Goal: Task Accomplishment & Management: Complete application form

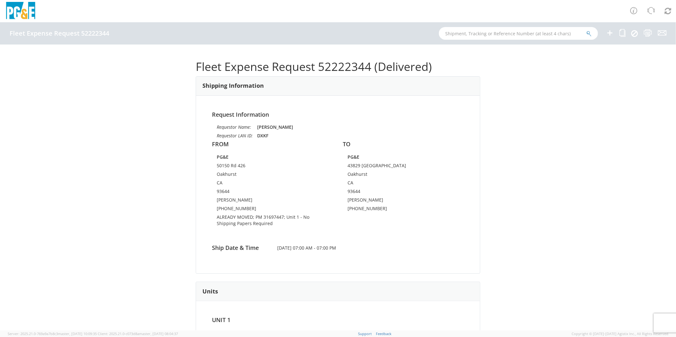
click at [611, 32] on icon at bounding box center [610, 33] width 8 height 8
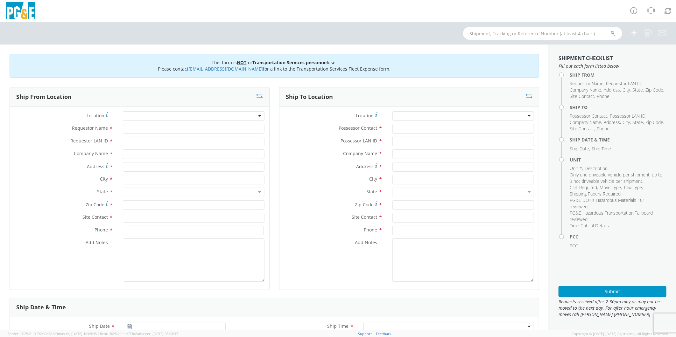
click at [148, 115] on div at bounding box center [194, 116] width 142 height 10
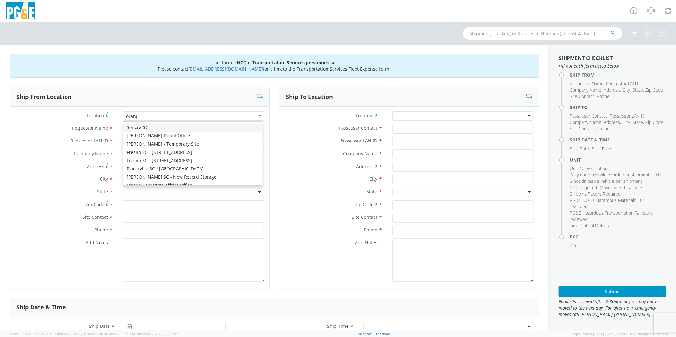
type input "orange"
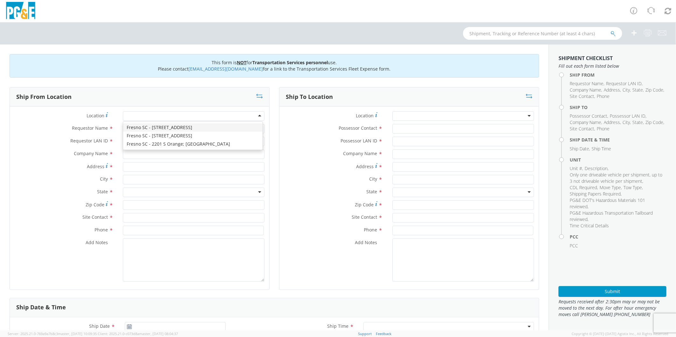
type input "PG&E"
type input "[STREET_ADDRESS]"
type input "[GEOGRAPHIC_DATA]"
type input "93725"
type input "[PHONE_NUMBER]"
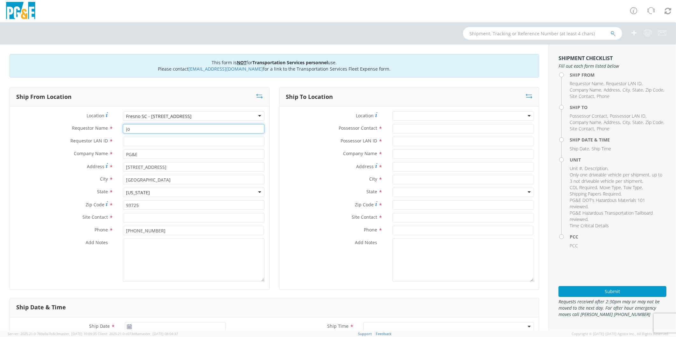
type input "j"
type input "[PERSON_NAME]"
type input "J2G4"
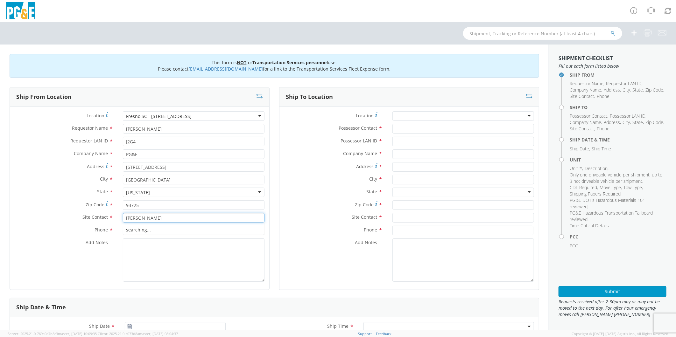
type input "[PERSON_NAME]"
type input "[PHONE_NUMBER]"
type textarea "PLEASE USE [PERSON_NAME] TO MAKE MOVE; PM 35647995"
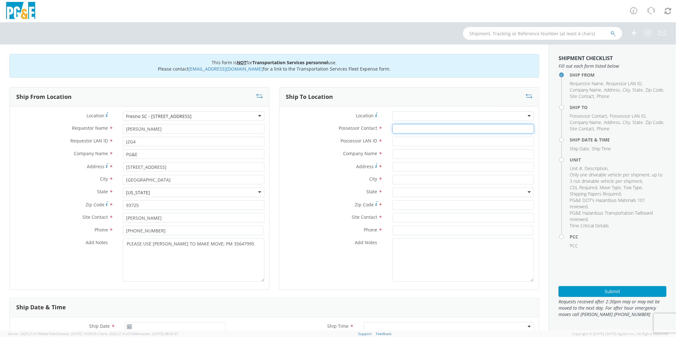
click at [403, 128] on input "Possessor Contact *" at bounding box center [463, 129] width 142 height 10
type input "[PERSON_NAME]"
type input "J2G4"
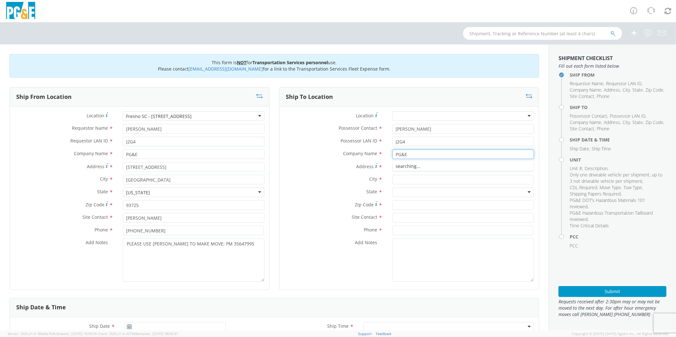
type input "PG&E"
type input "[STREET_ADDRESS][PERSON_NAME]"
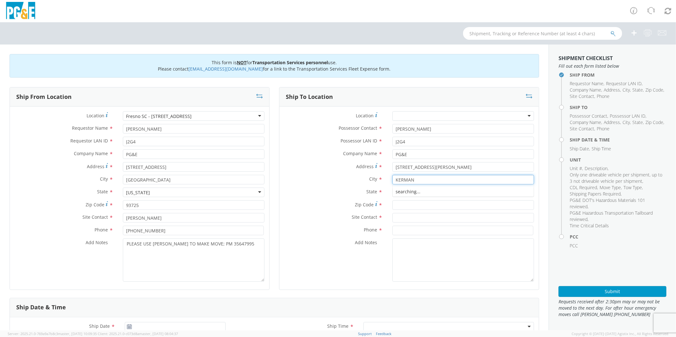
type input "KERMAN"
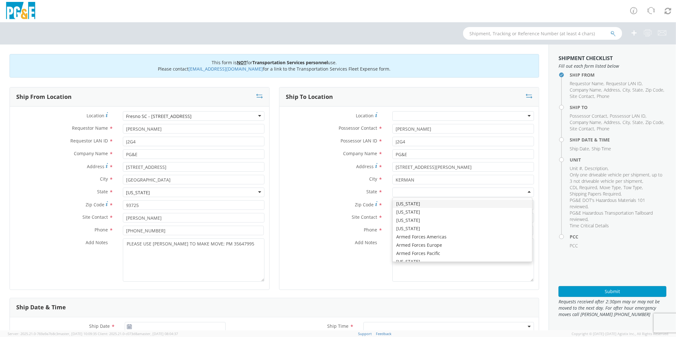
type input "C"
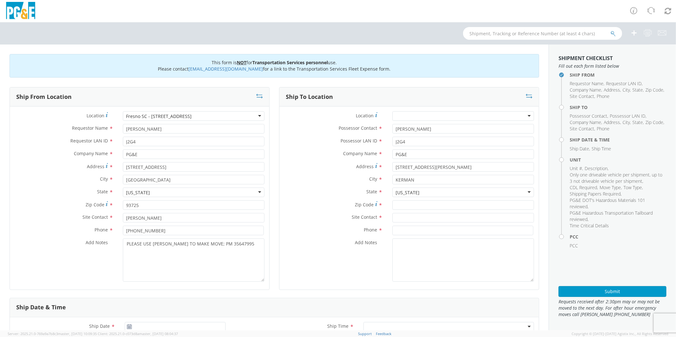
scroll to position [0, 0]
click at [448, 206] on input "Zip Code *" at bounding box center [463, 205] width 142 height 10
type input "93630"
type input "[PERSON_NAME]"
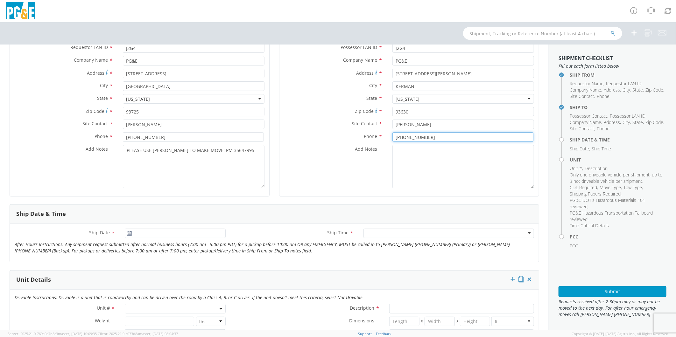
scroll to position [106, 0]
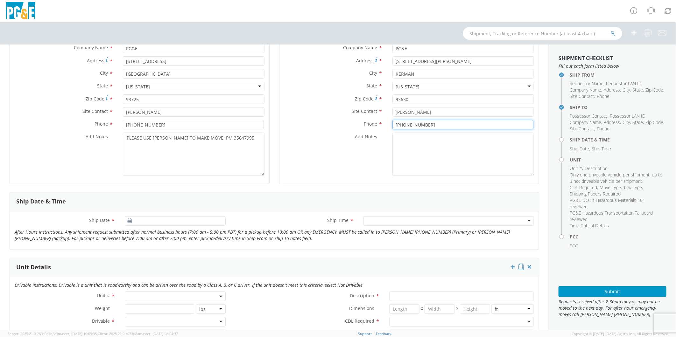
type input "[PHONE_NUMBER]"
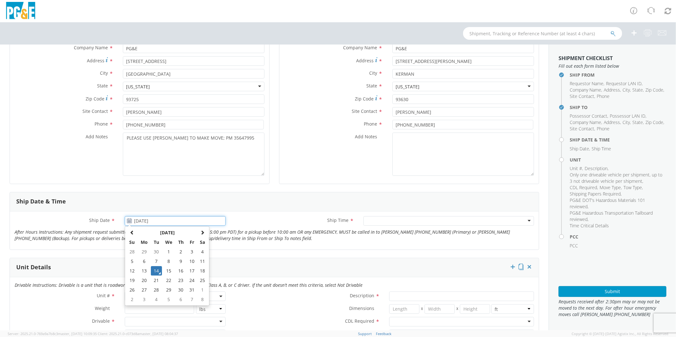
click at [162, 221] on input "[DATE]" at bounding box center [175, 221] width 100 height 10
click at [188, 288] on td "31" at bounding box center [191, 290] width 11 height 10
type input "[DATE]"
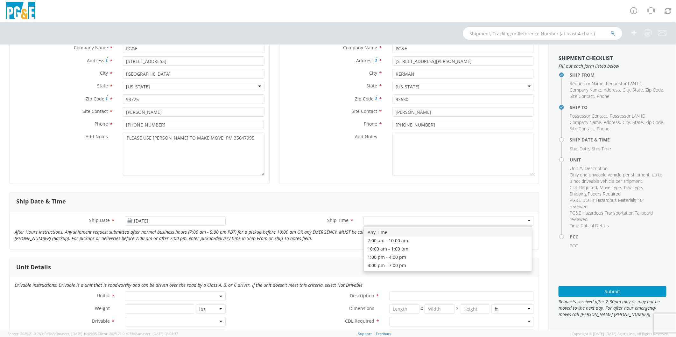
click at [379, 223] on div at bounding box center [448, 221] width 170 height 10
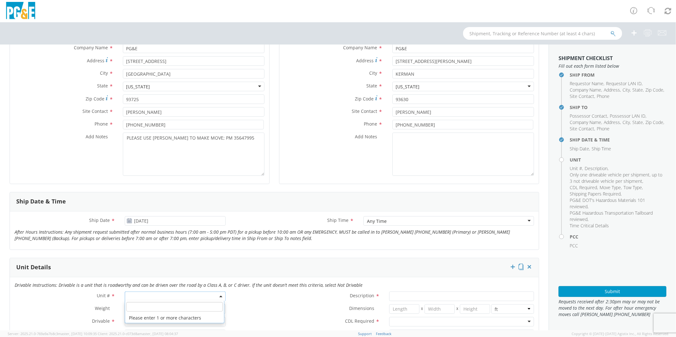
click at [144, 296] on span at bounding box center [175, 297] width 100 height 10
click at [144, 307] on input "search" at bounding box center [174, 307] width 96 height 10
type input "OTH"
select select "Other"
select select "? undefined:undefined ?"
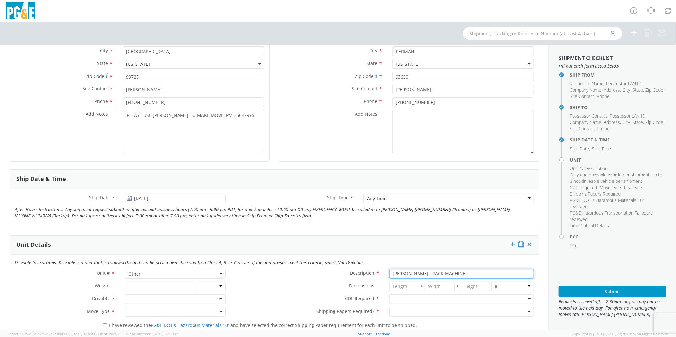
scroll to position [177, 0]
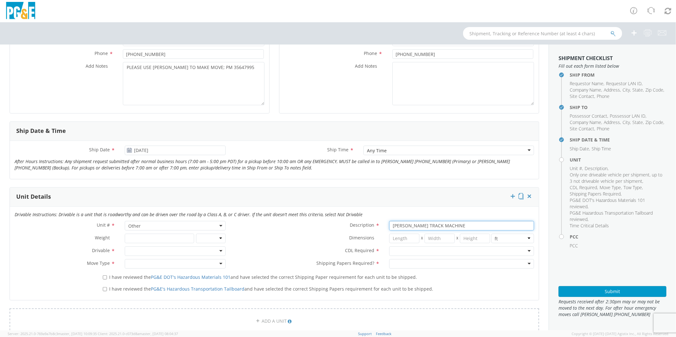
type input "[PERSON_NAME] TRACK MACHINE"
click at [154, 250] on div at bounding box center [175, 251] width 100 height 10
click at [422, 250] on div at bounding box center [461, 251] width 145 height 10
click at [142, 263] on div at bounding box center [175, 264] width 100 height 10
click at [405, 265] on div at bounding box center [461, 264] width 145 height 10
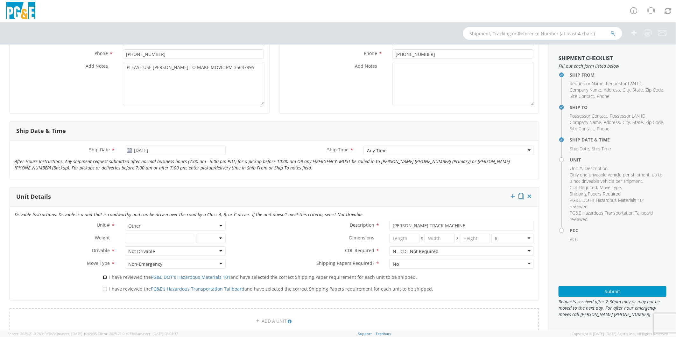
click at [104, 276] on input "I have reviewed the PG&E DOT's Hazardous Materials 101 and have selected the co…" at bounding box center [105, 277] width 4 height 4
checkbox input "true"
click at [103, 288] on input "I have reviewed the PG&E's Hazardous Transportation Tailboard and have selected…" at bounding box center [105, 289] width 4 height 4
checkbox input "true"
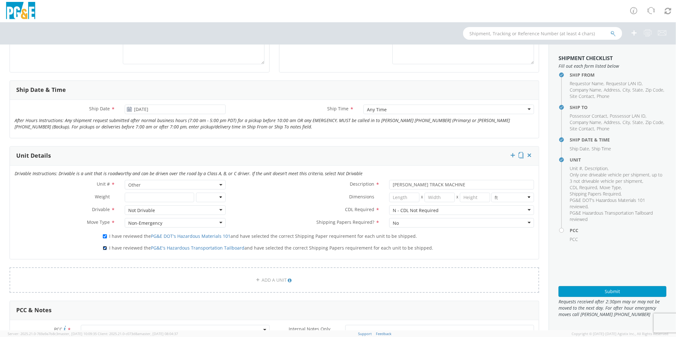
scroll to position [282, 0]
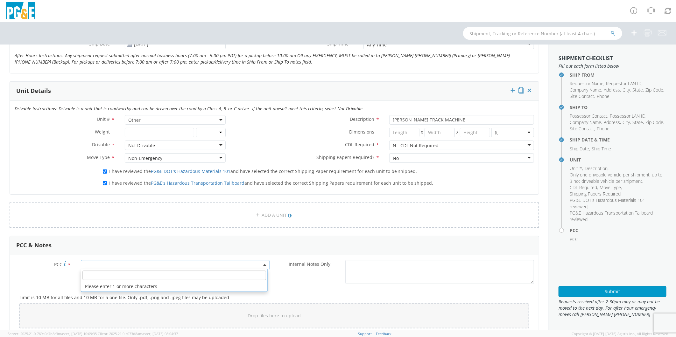
click at [120, 263] on span at bounding box center [175, 265] width 189 height 10
click at [121, 275] on input "number" at bounding box center [174, 276] width 184 height 10
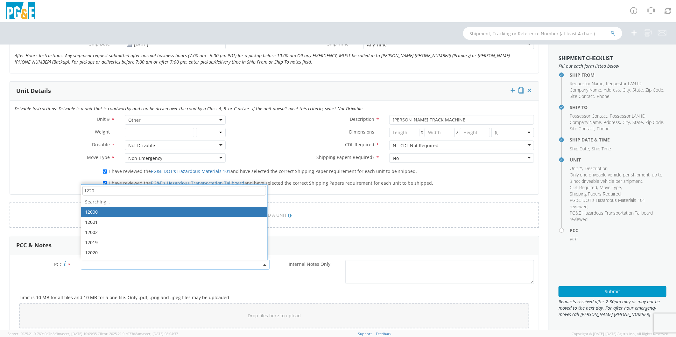
type input "12207"
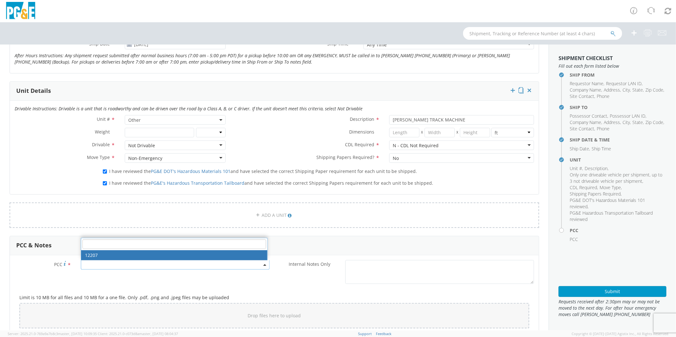
select select "12207"
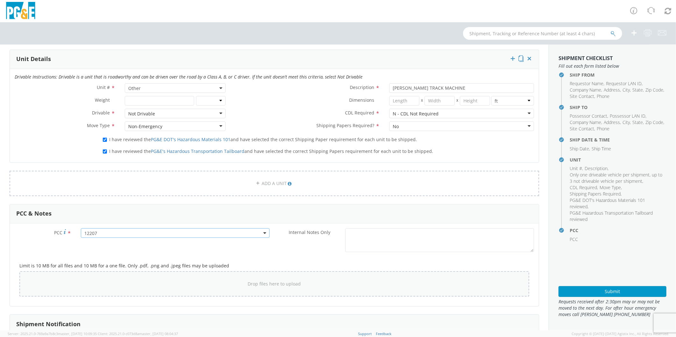
scroll to position [389, 0]
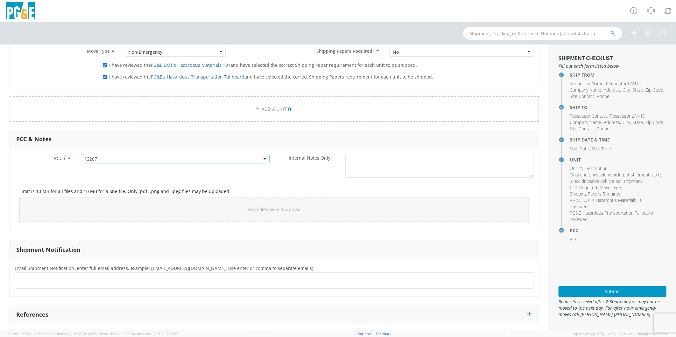
click at [92, 279] on ul at bounding box center [273, 280] width 513 height 10
type input "R3DI"
type input "p"
type input "[EMAIL_ADDRESS][DOMAIN_NAME]"
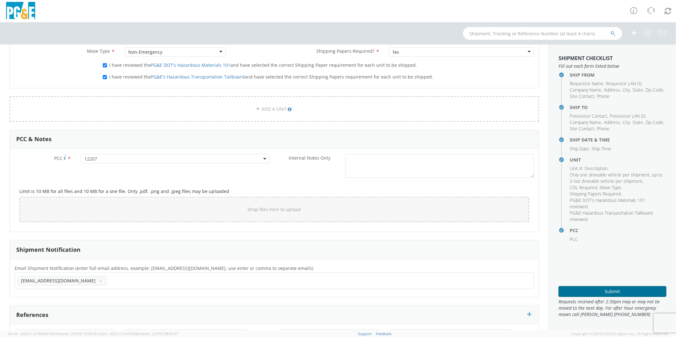
click at [604, 290] on button "Submit" at bounding box center [612, 291] width 108 height 11
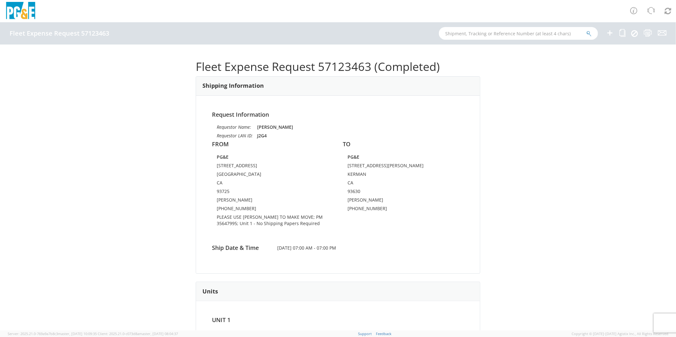
click at [608, 32] on icon at bounding box center [610, 33] width 8 height 8
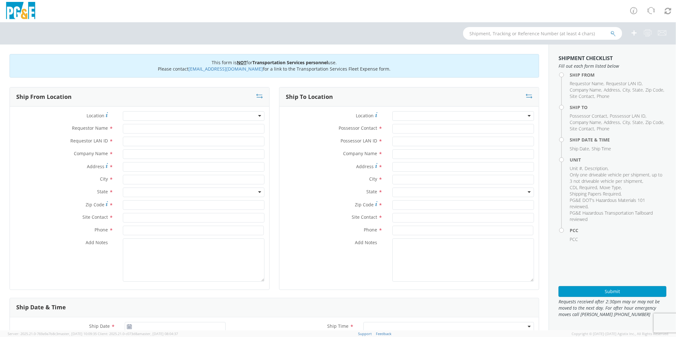
click at [145, 117] on div at bounding box center [194, 116] width 142 height 10
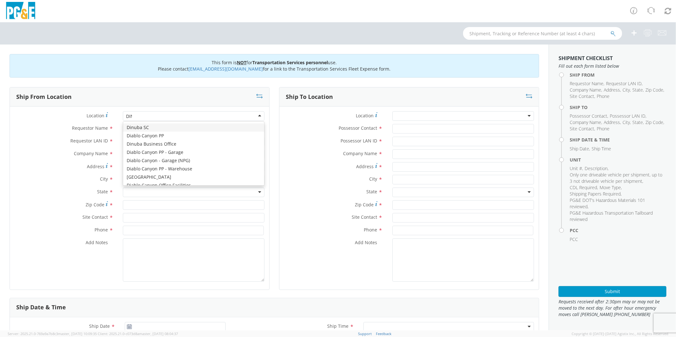
type input "DINU"
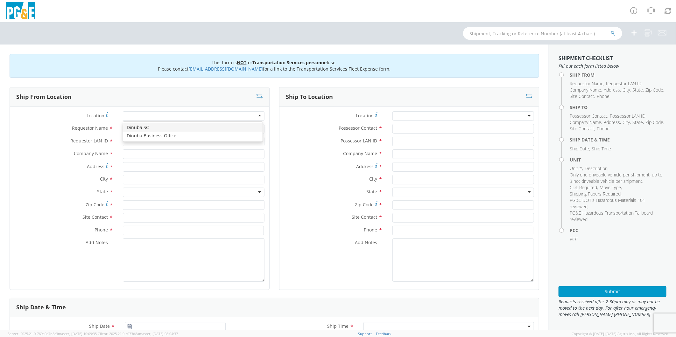
type input "PG&E"
type input "[STREET_ADDRESS]"
type input "Dinuba"
type input "93618"
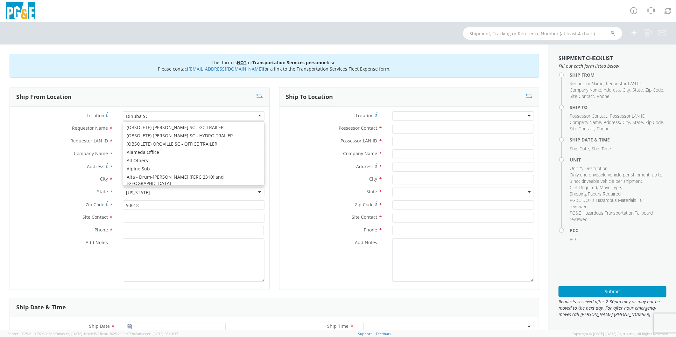
scroll to position [775, 0]
type input "[STREET_ADDRESS]"
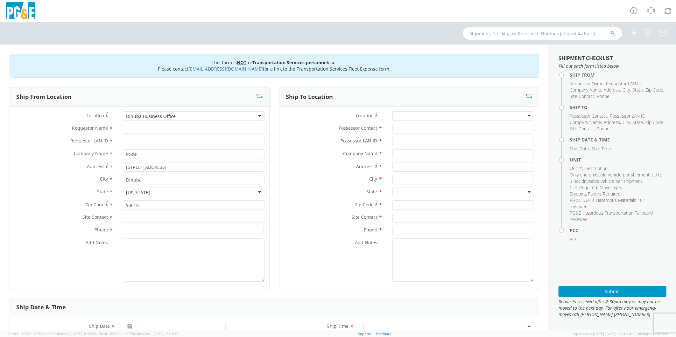
click at [181, 114] on div "Dinuba Business Office" at bounding box center [194, 116] width 142 height 10
type input "[PERSON_NAME]"
click at [157, 141] on input "Requestor LAN ID *" at bounding box center [194, 142] width 142 height 10
type input "AAO9"
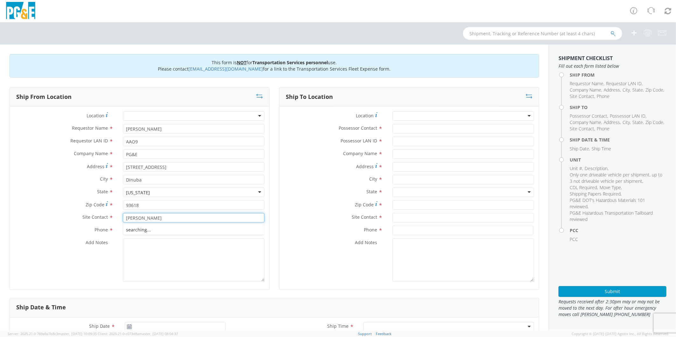
type input "[PERSON_NAME]"
type input "[PHONE_NUMBER]"
type textarea "PLEASE USE [PERSON_NAME] TO MAKE MOVE; PM 35691981"
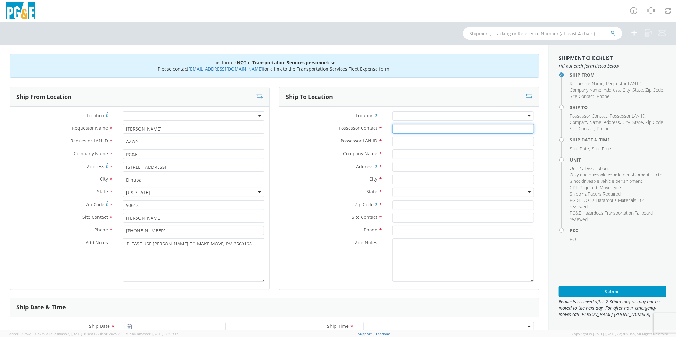
click at [419, 130] on input "Possessor Contact *" at bounding box center [463, 129] width 142 height 10
type input "[PERSON_NAME]"
type input "AAO9"
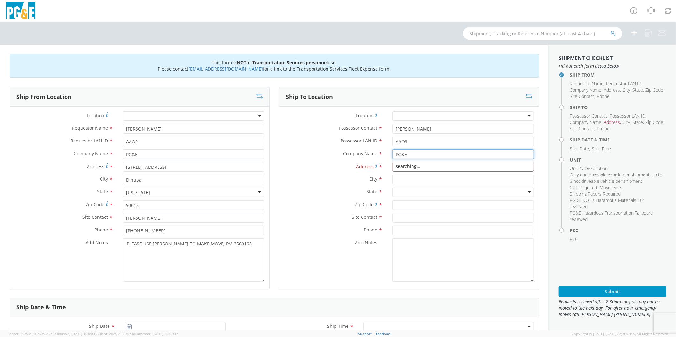
type input "PG&E"
type input "[STREET_ADDRESS]"
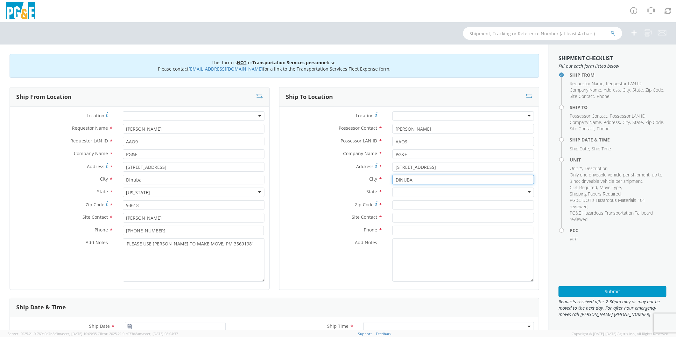
type input "DINUBA"
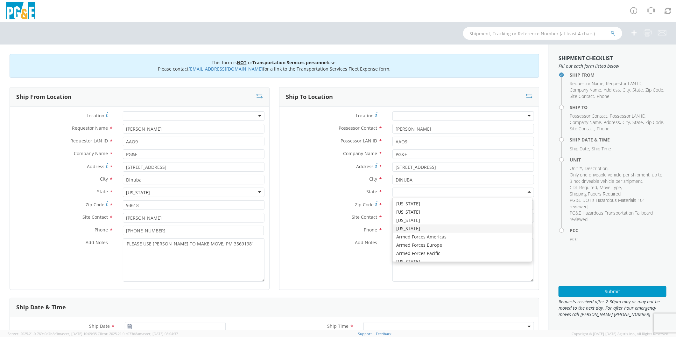
type input "C"
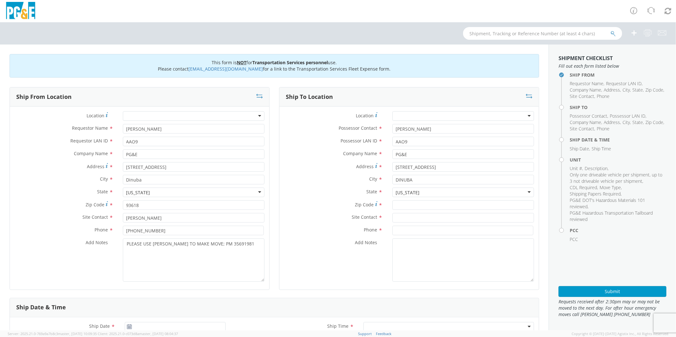
scroll to position [0, 0]
type input "93618"
type input "[PERSON_NAME]"
type input "[PHONE_NUMBER]"
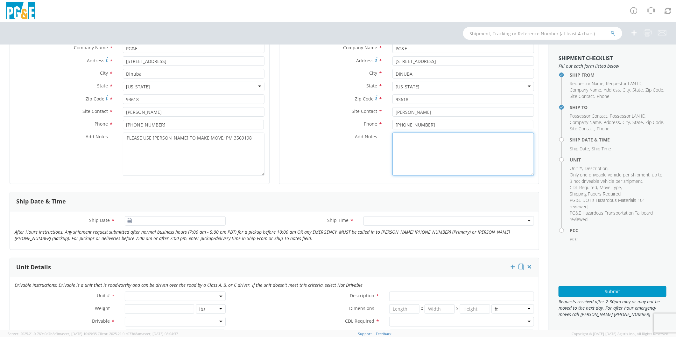
scroll to position [141, 0]
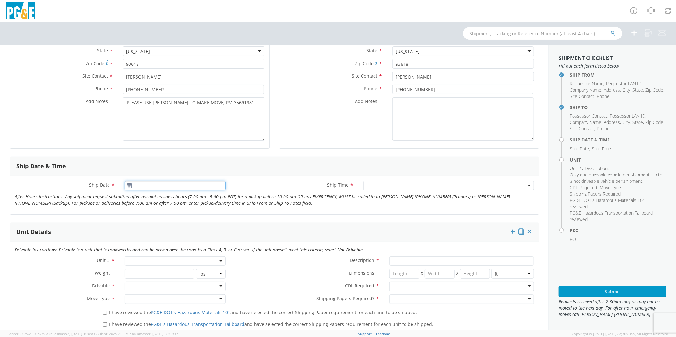
type input "[DATE]"
click at [164, 186] on input "[DATE]" at bounding box center [175, 186] width 100 height 10
click at [154, 235] on td "14" at bounding box center [156, 236] width 11 height 10
drag, startPoint x: 200, startPoint y: 104, endPoint x: 88, endPoint y: 106, distance: 111.3
click at [88, 106] on div "Add Notes * PLEASE USE [PERSON_NAME] TO MAKE MOVE; PM 35691981" at bounding box center [139, 118] width 259 height 43
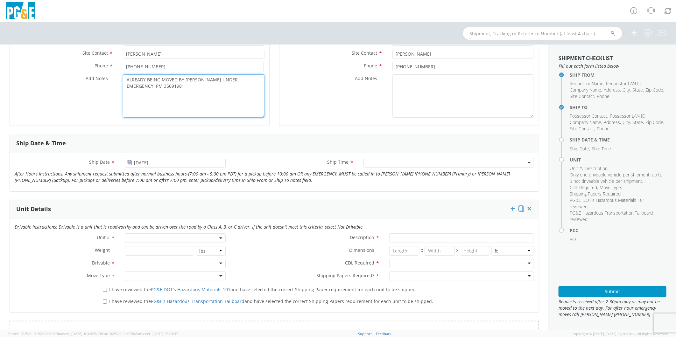
scroll to position [177, 0]
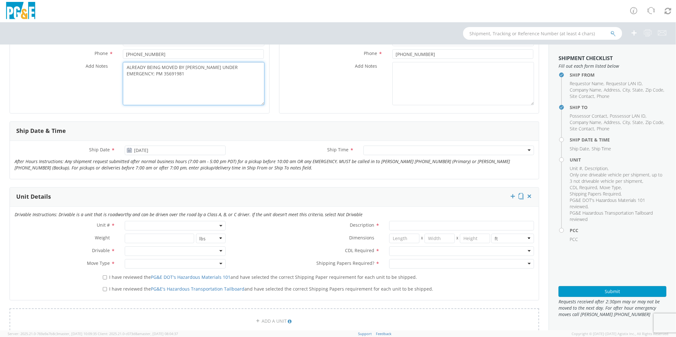
type textarea "ALREADY BEING MOVED BY [PERSON_NAME] UNDER EMERGENCY; PM 35691981"
click at [371, 150] on div at bounding box center [448, 151] width 170 height 10
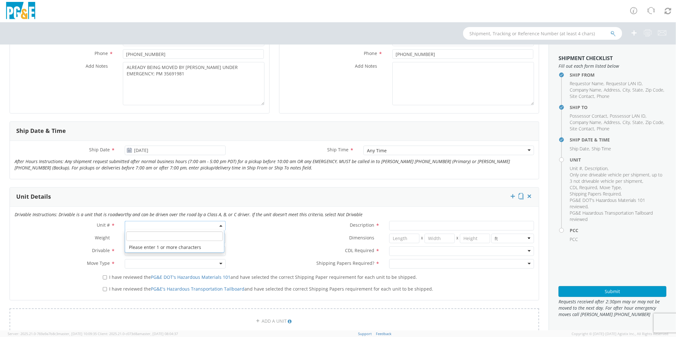
click at [151, 226] on span at bounding box center [175, 226] width 100 height 10
click at [150, 234] on input "search" at bounding box center [174, 237] width 96 height 10
type input "OTHE"
select select "Other"
select select "? undefined:undefined ?"
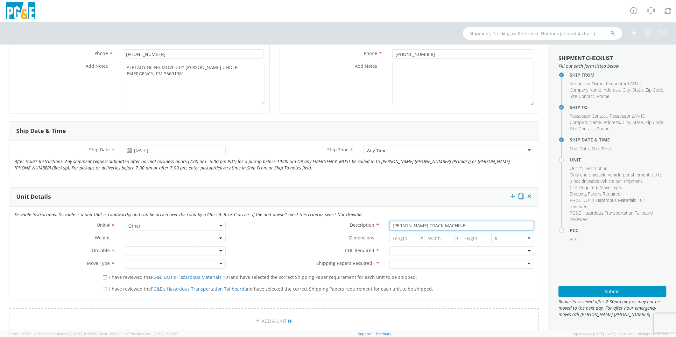
type input "[PERSON_NAME] TRACK MACHINE"
click at [148, 252] on div at bounding box center [175, 251] width 100 height 10
click at [392, 250] on div at bounding box center [461, 251] width 145 height 10
click at [146, 261] on div at bounding box center [175, 264] width 100 height 10
click at [407, 263] on div at bounding box center [461, 264] width 145 height 10
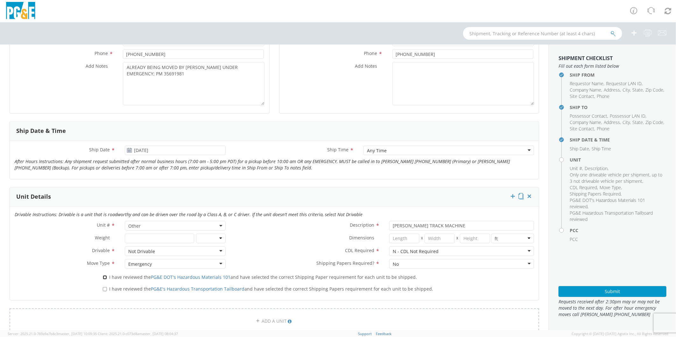
click at [103, 276] on input "I have reviewed the PG&E DOT's Hazardous Materials 101 and have selected the co…" at bounding box center [105, 277] width 4 height 4
checkbox input "true"
click at [103, 289] on input "I have reviewed the PG&E's Hazardous Transportation Tailboard and have selected…" at bounding box center [105, 289] width 4 height 4
checkbox input "true"
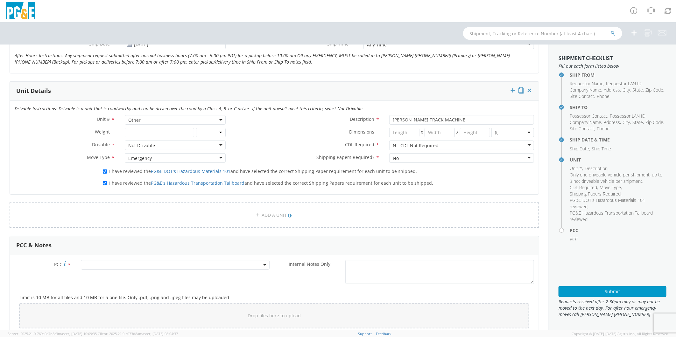
click at [116, 266] on span at bounding box center [175, 265] width 189 height 10
click at [118, 271] on input "number" at bounding box center [174, 276] width 184 height 10
type input "12207"
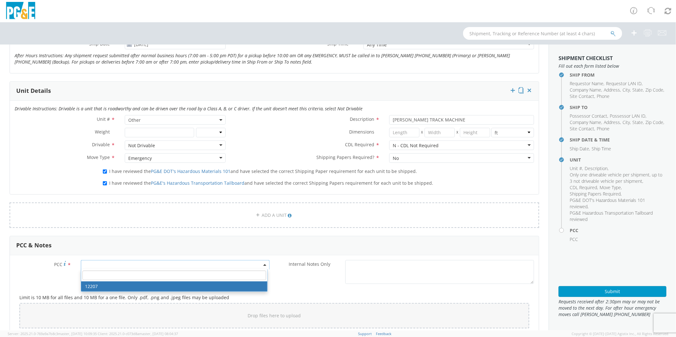
select select "12207"
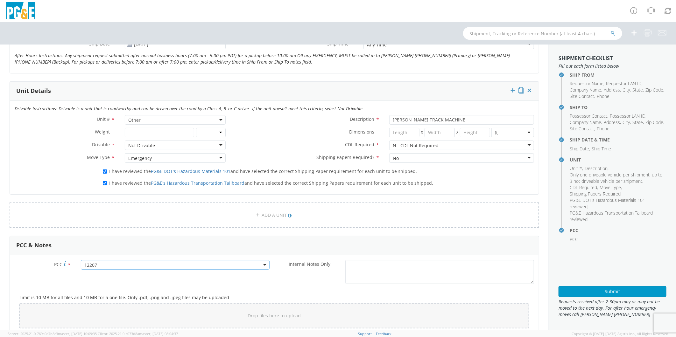
scroll to position [389, 0]
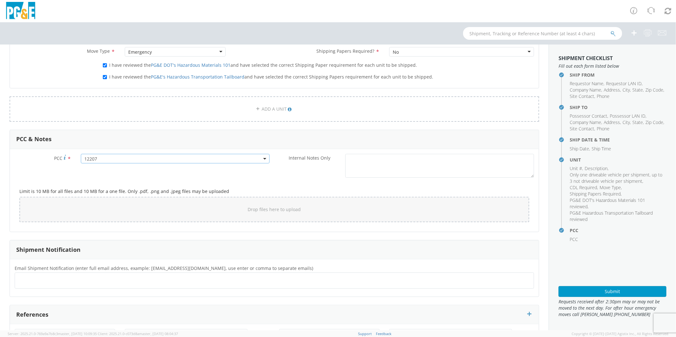
click at [118, 278] on ul at bounding box center [273, 280] width 513 height 10
type input "[EMAIL_ADDRESS][DOMAIN_NAME]"
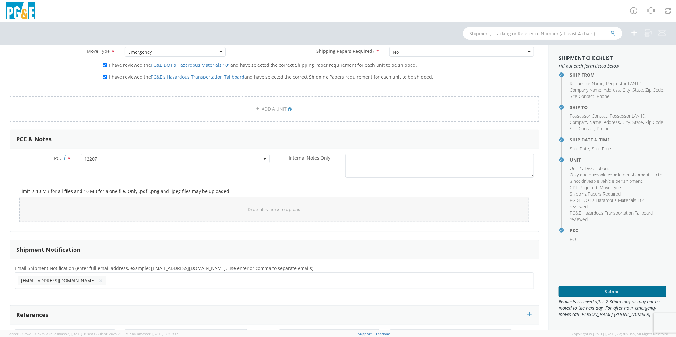
click at [593, 289] on button "Submit" at bounding box center [612, 291] width 108 height 11
